Goal: Find specific page/section: Find specific page/section

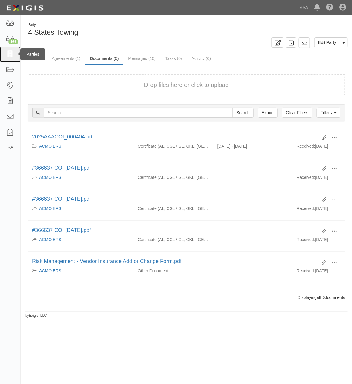
click at [9, 60] on link at bounding box center [10, 55] width 20 height 16
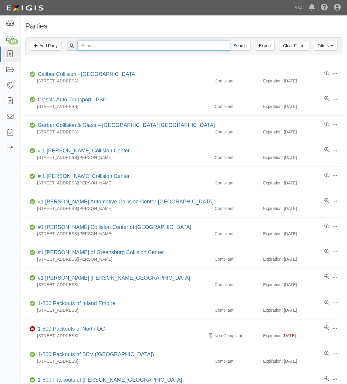
click at [93, 48] on input "text" at bounding box center [153, 46] width 152 height 10
type input "1236"
click at [230, 41] on input "Search" at bounding box center [240, 46] width 21 height 10
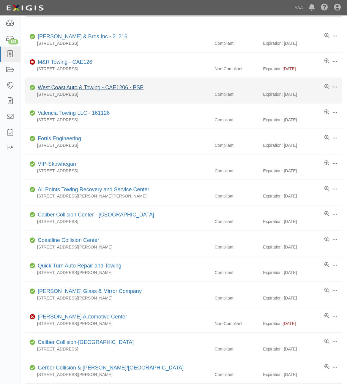
scroll to position [38, 0]
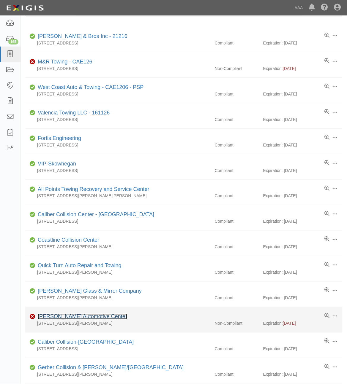
click at [70, 317] on link "[PERSON_NAME] Automotive Center" at bounding box center [82, 317] width 89 height 6
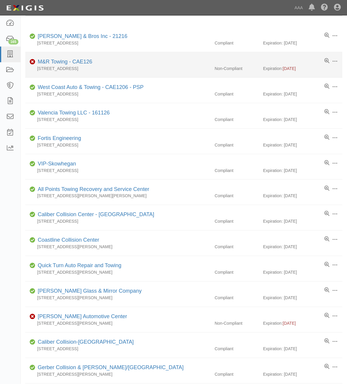
scroll to position [0, 0]
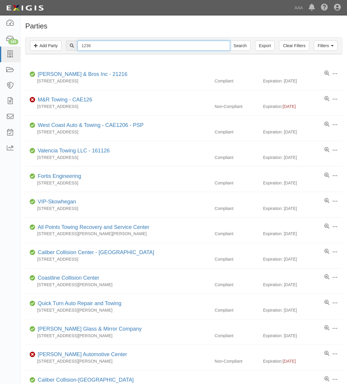
click at [106, 45] on input "1236" at bounding box center [153, 46] width 152 height 10
type input "Santos"
click at [230, 41] on input "Search" at bounding box center [240, 46] width 21 height 10
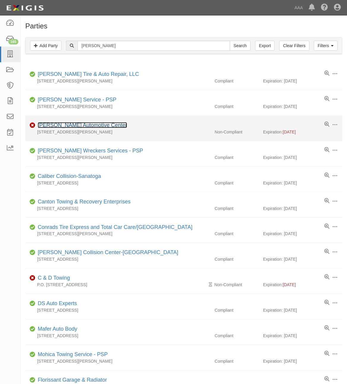
click at [85, 127] on link "[PERSON_NAME] Automotive Center" at bounding box center [82, 125] width 89 height 6
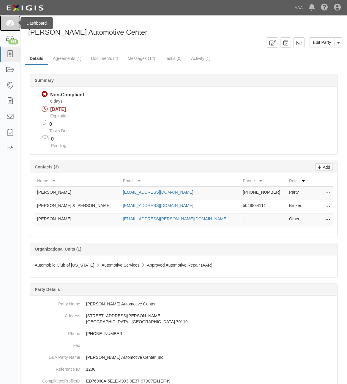
click at [5, 27] on link at bounding box center [10, 23] width 20 height 16
